Goal: Task Accomplishment & Management: Manage account settings

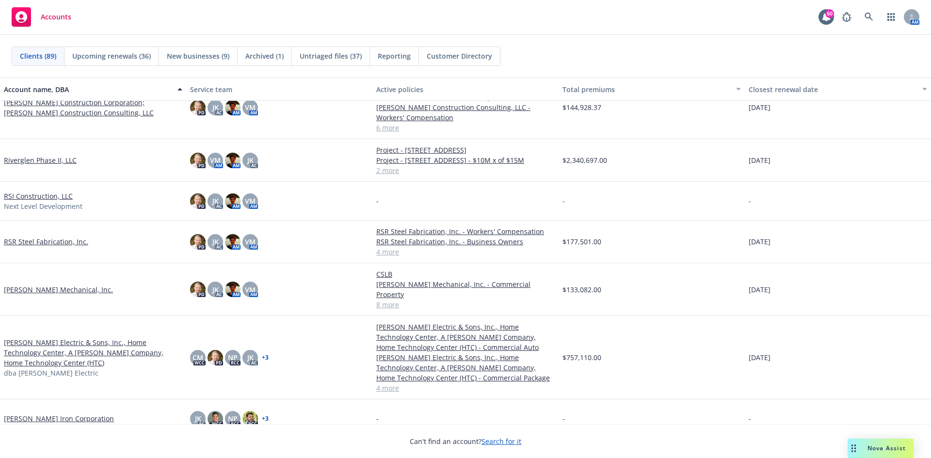
scroll to position [2666, 0]
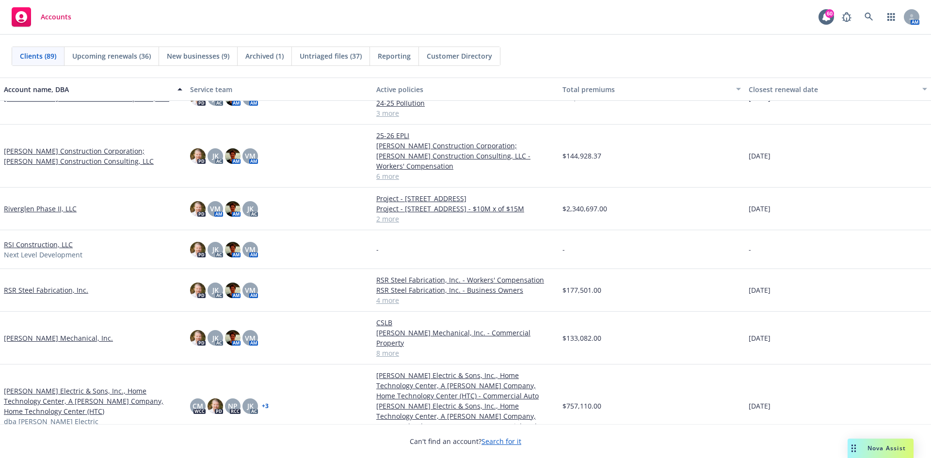
click at [43, 155] on link "[PERSON_NAME] Construction Corporation; [PERSON_NAME] Construction Consulting, …" at bounding box center [93, 156] width 178 height 20
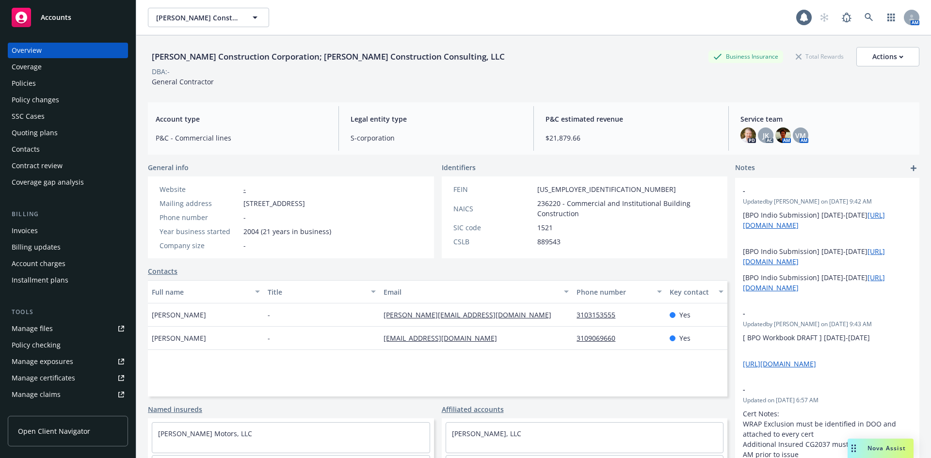
click at [51, 83] on div "Policies" at bounding box center [68, 84] width 112 height 16
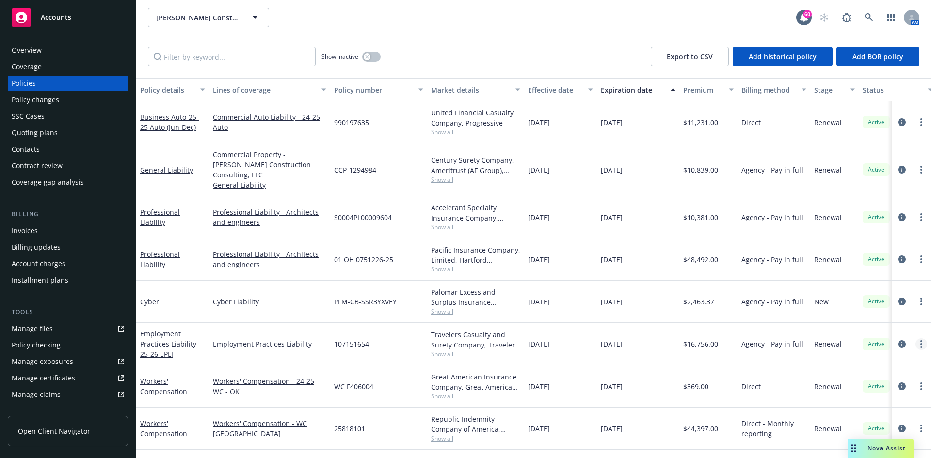
click at [922, 338] on link "more" at bounding box center [921, 344] width 12 height 12
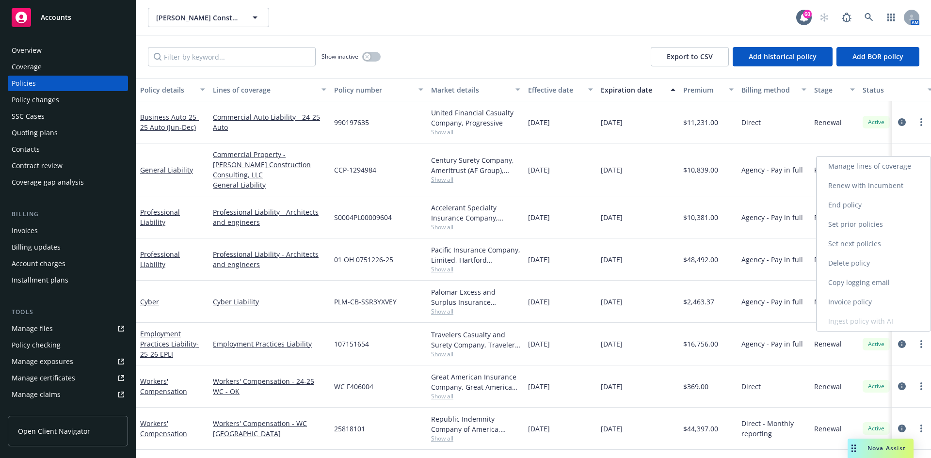
click at [842, 283] on link "Copy logging email" at bounding box center [873, 282] width 114 height 19
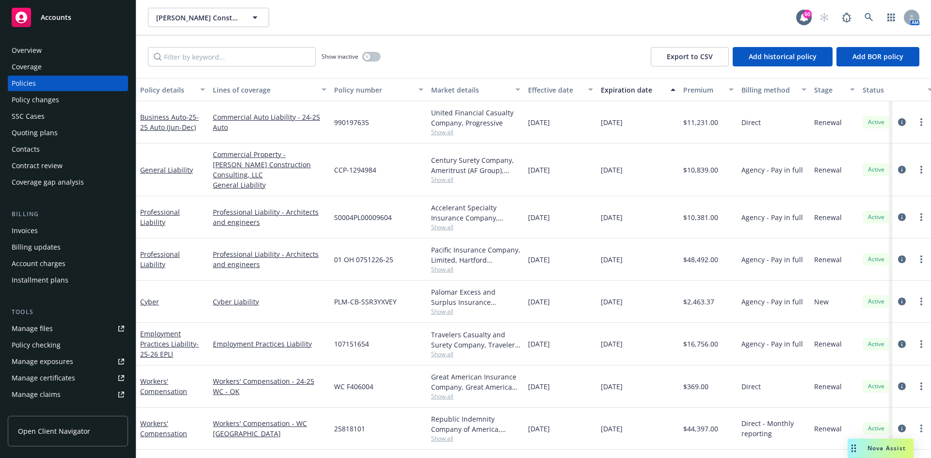
click at [40, 234] on div "Invoices" at bounding box center [68, 231] width 112 height 16
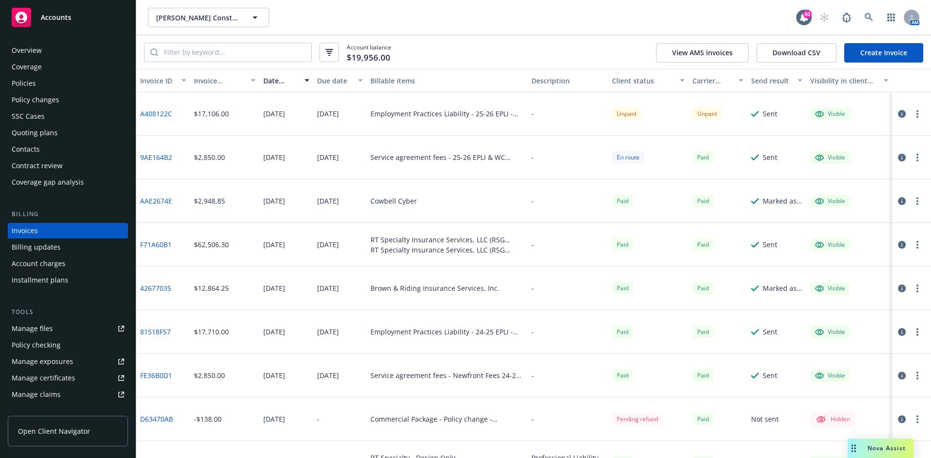
click at [916, 114] on icon "button" at bounding box center [917, 114] width 2 height 8
click at [823, 265] on link "Void" at bounding box center [854, 269] width 124 height 19
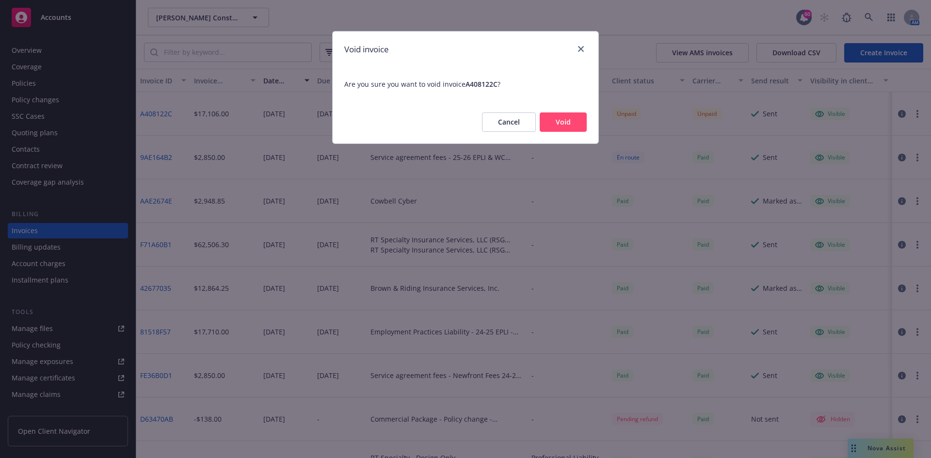
click at [569, 117] on button "Void" at bounding box center [563, 121] width 47 height 19
